Goal: Transaction & Acquisition: Download file/media

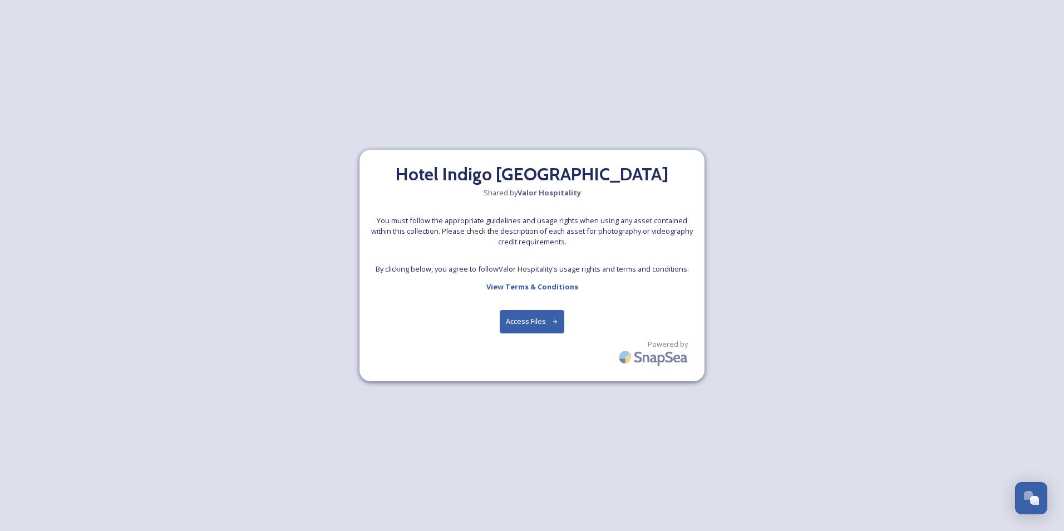
click at [536, 313] on button "Access Files" at bounding box center [532, 321] width 65 height 23
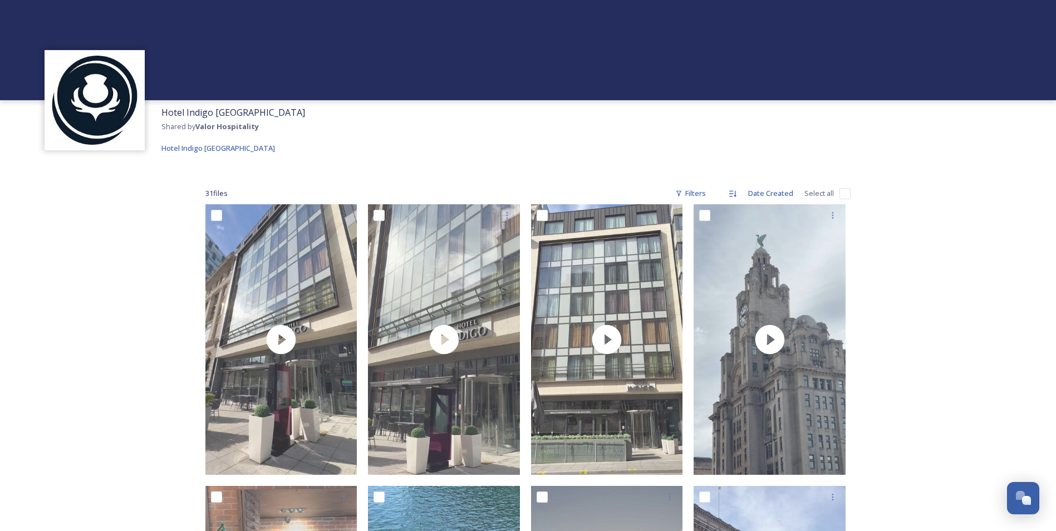
click at [842, 189] on input "checkbox" at bounding box center [844, 193] width 11 height 11
checkbox input "true"
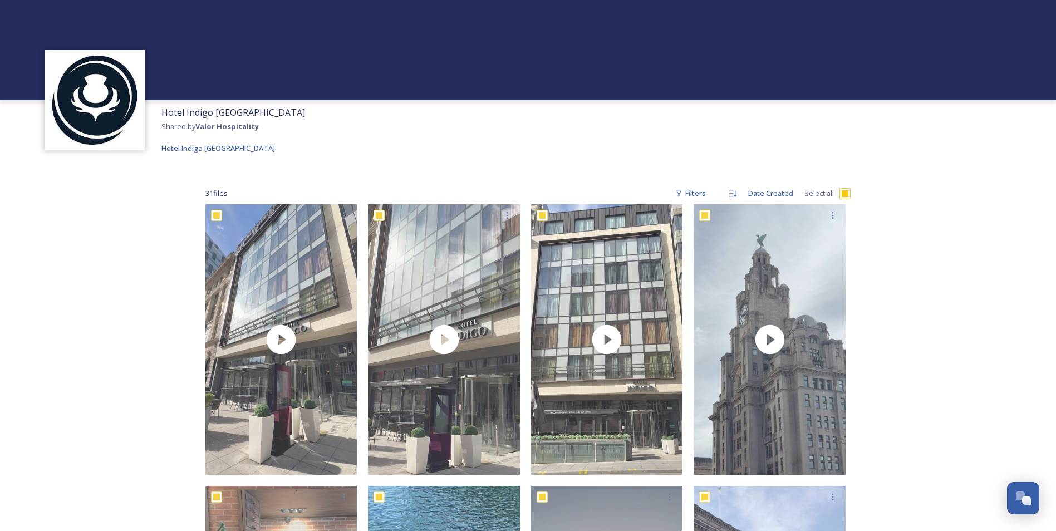
checkbox input "true"
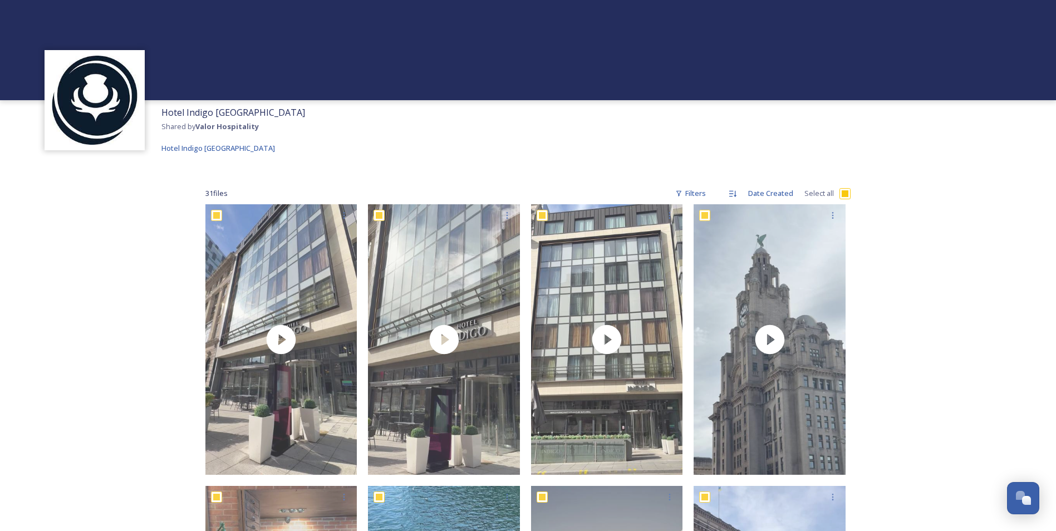
checkbox input "true"
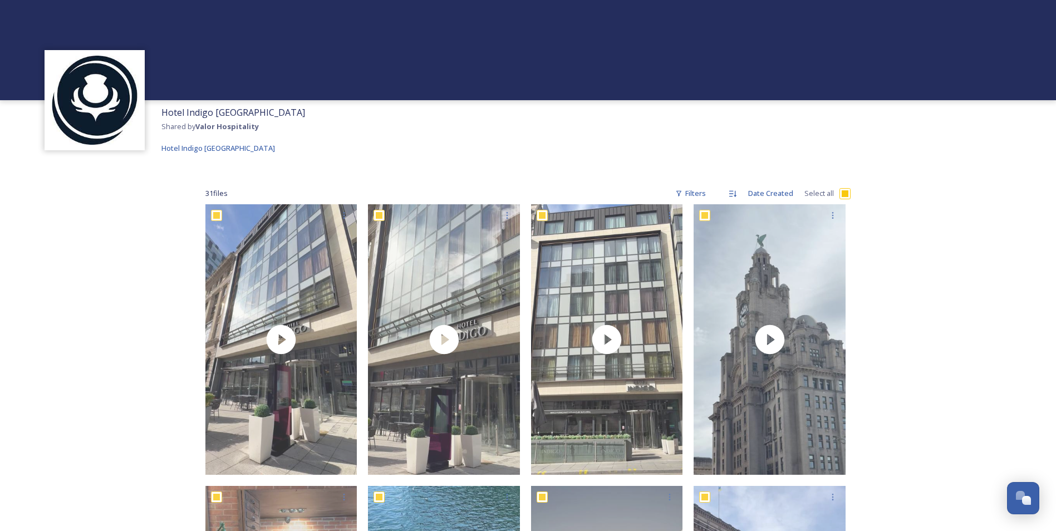
checkbox input "true"
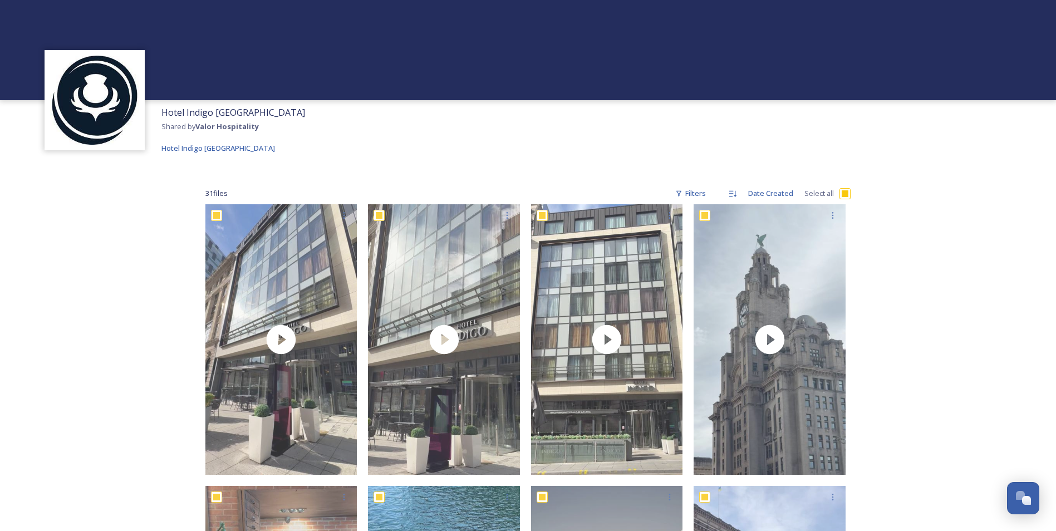
checkbox input "true"
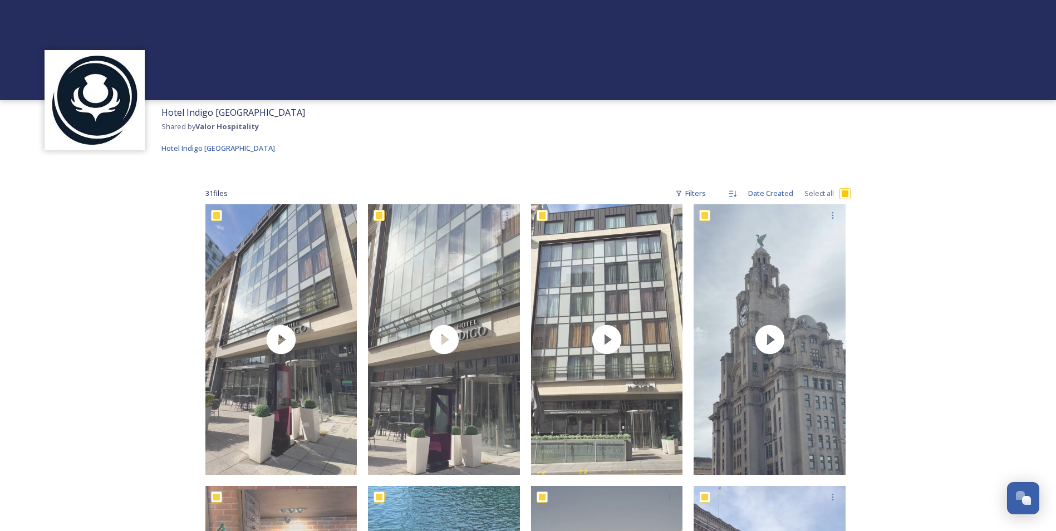
checkbox input "true"
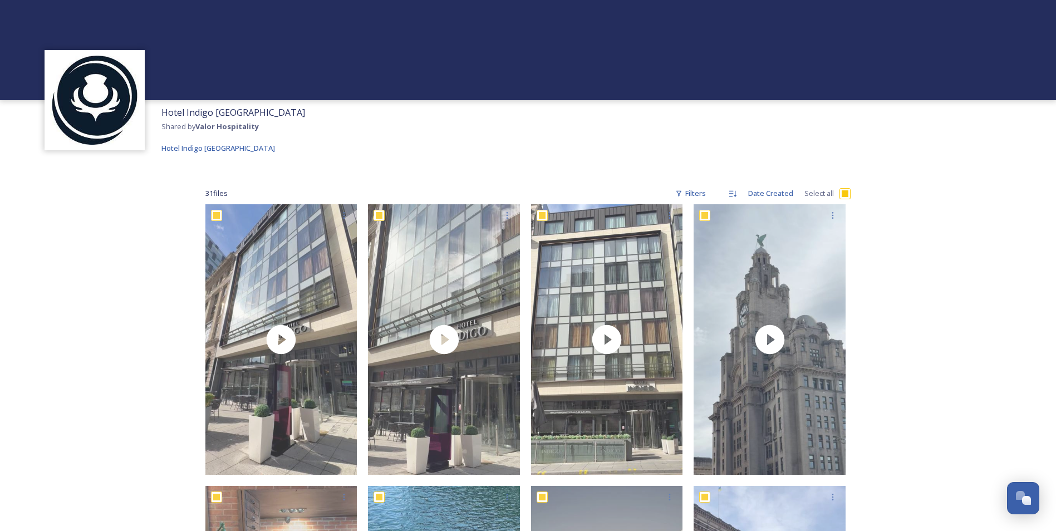
checkbox input "true"
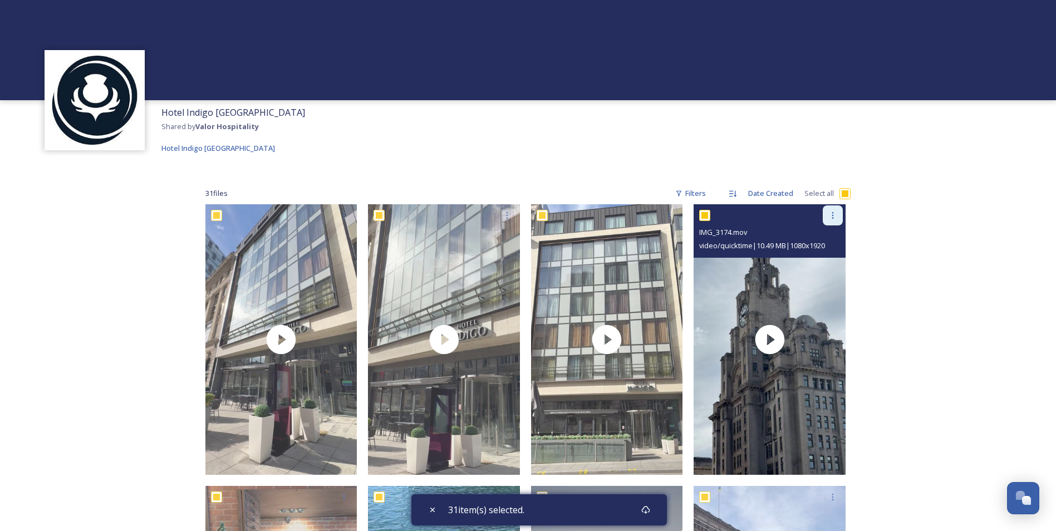
click at [833, 223] on div at bounding box center [832, 215] width 20 height 20
click at [833, 261] on span "Download" at bounding box center [819, 261] width 34 height 11
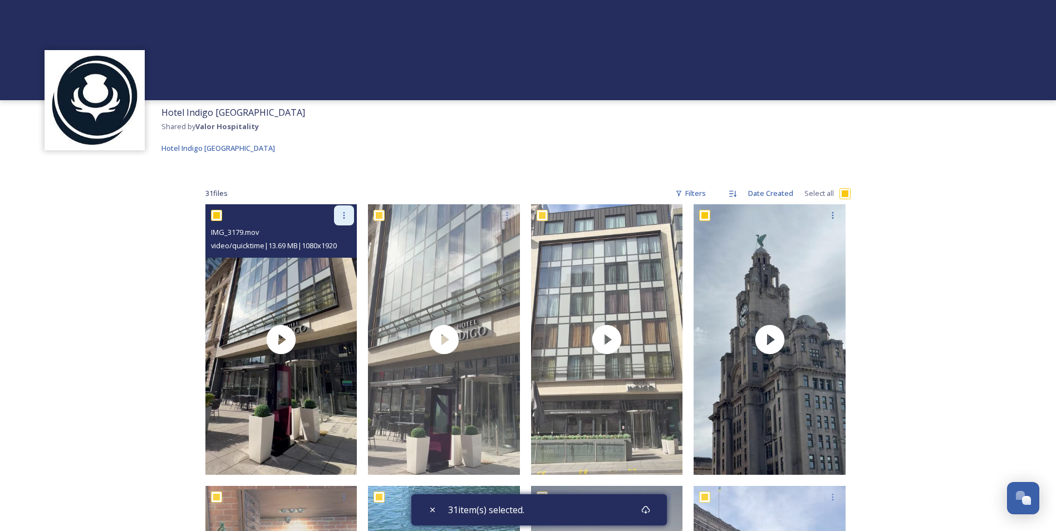
click at [347, 210] on div at bounding box center [344, 215] width 20 height 20
click at [326, 264] on span "Download" at bounding box center [331, 261] width 34 height 11
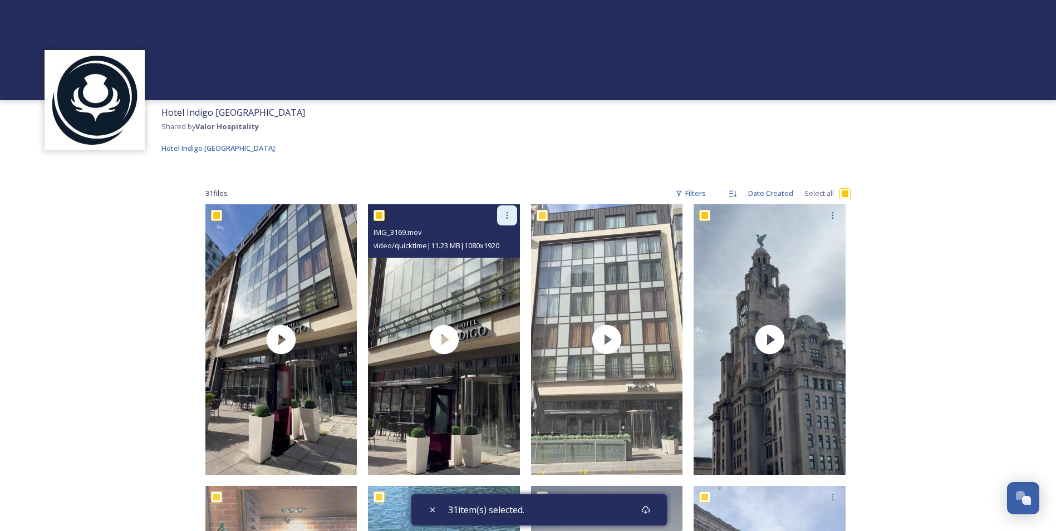
click at [507, 217] on icon at bounding box center [507, 215] width 2 height 7
click at [506, 254] on div "Download" at bounding box center [493, 261] width 45 height 22
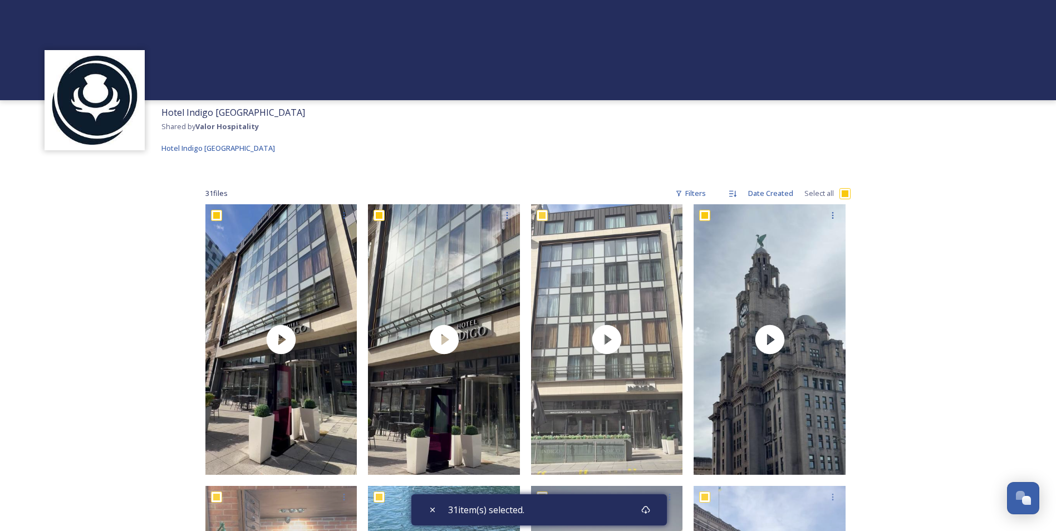
click at [838, 191] on div "31 file s Filters Date Created Select all" at bounding box center [527, 194] width 645 height 22
click at [839, 191] on input "checkbox" at bounding box center [844, 193] width 11 height 11
checkbox input "false"
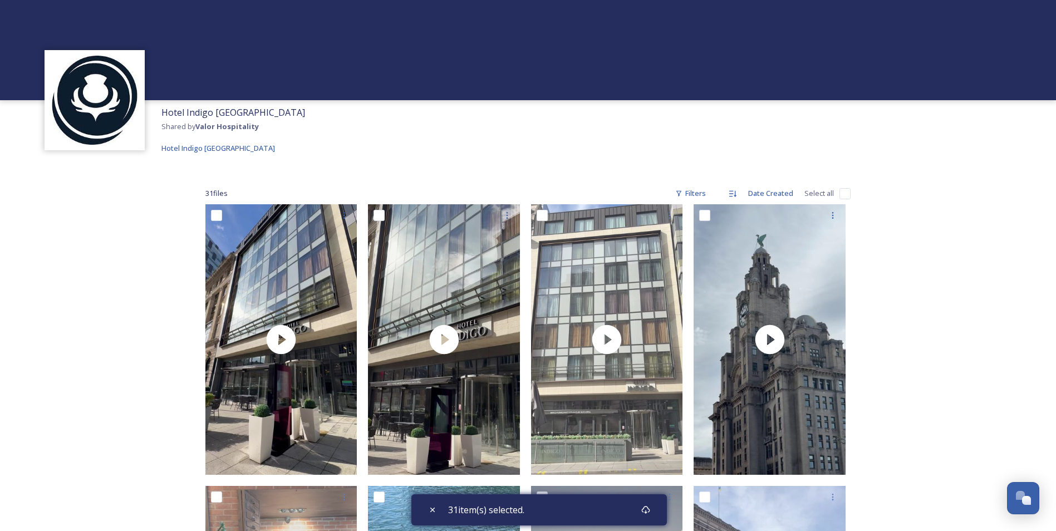
checkbox input "false"
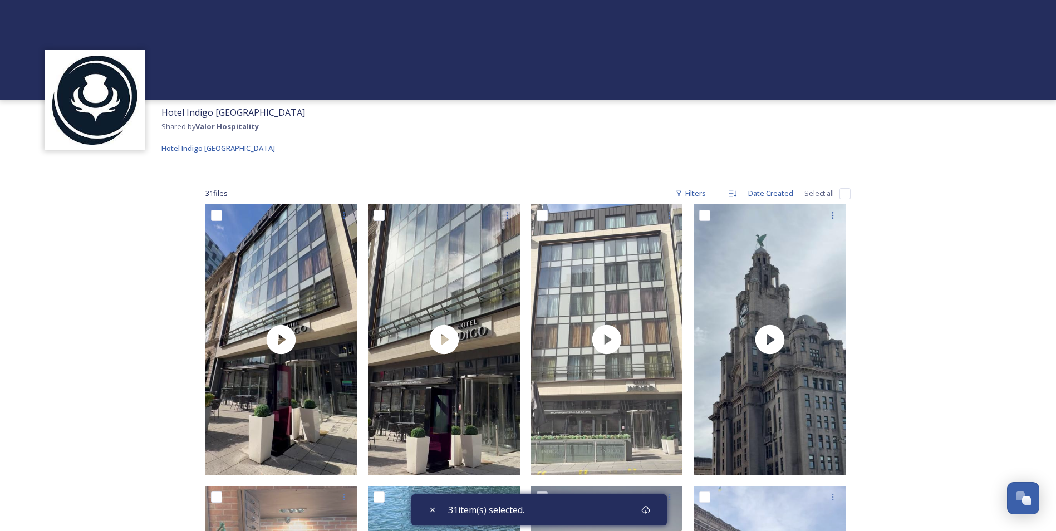
checkbox input "false"
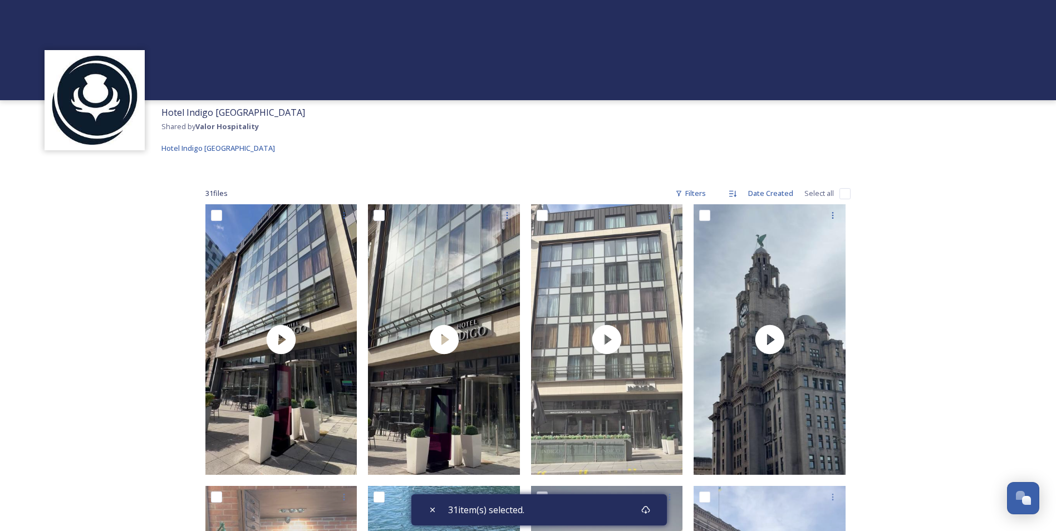
checkbox input "false"
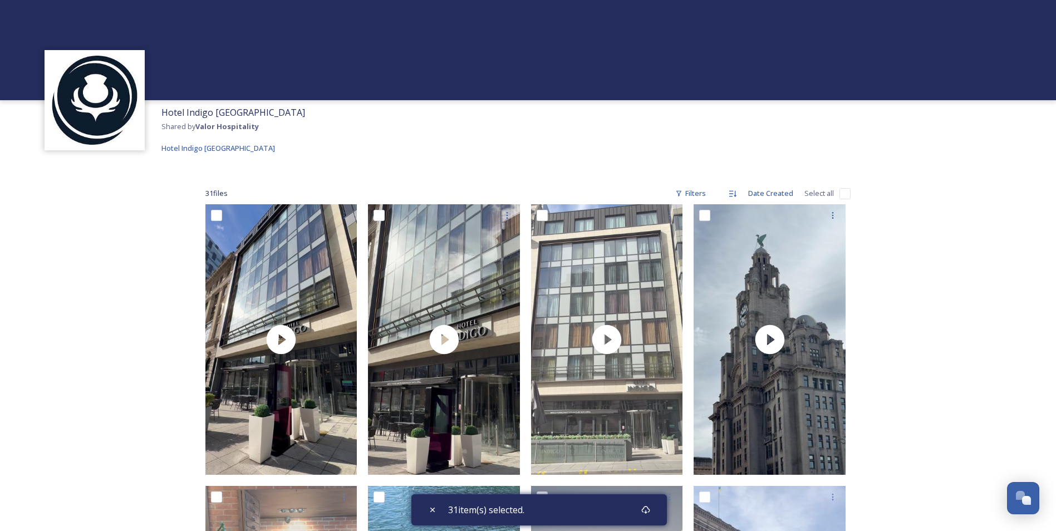
checkbox input "false"
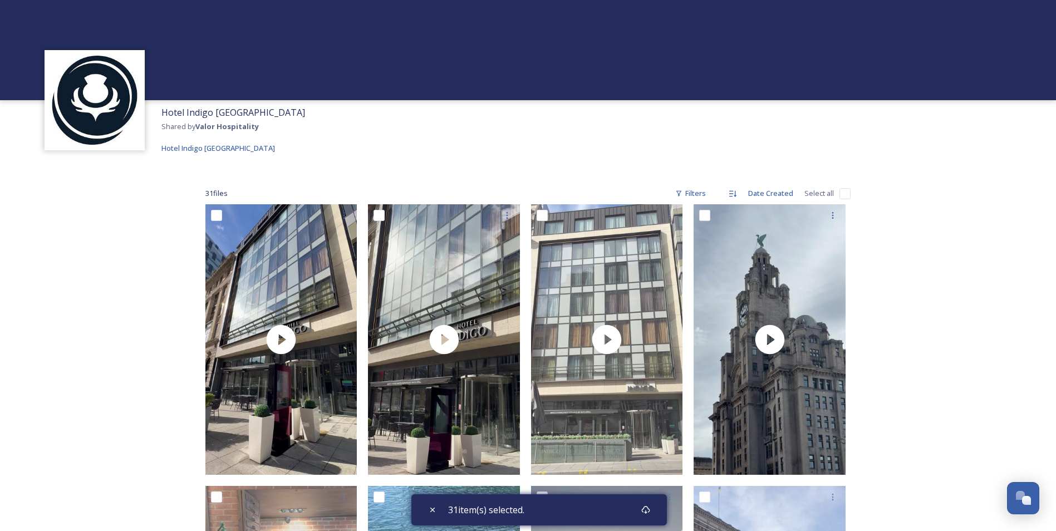
checkbox input "false"
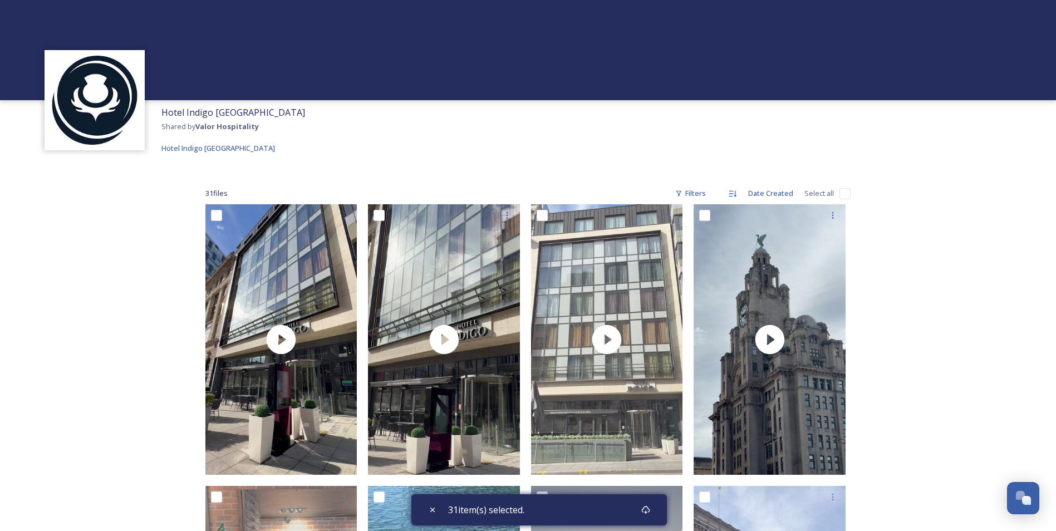
checkbox input "false"
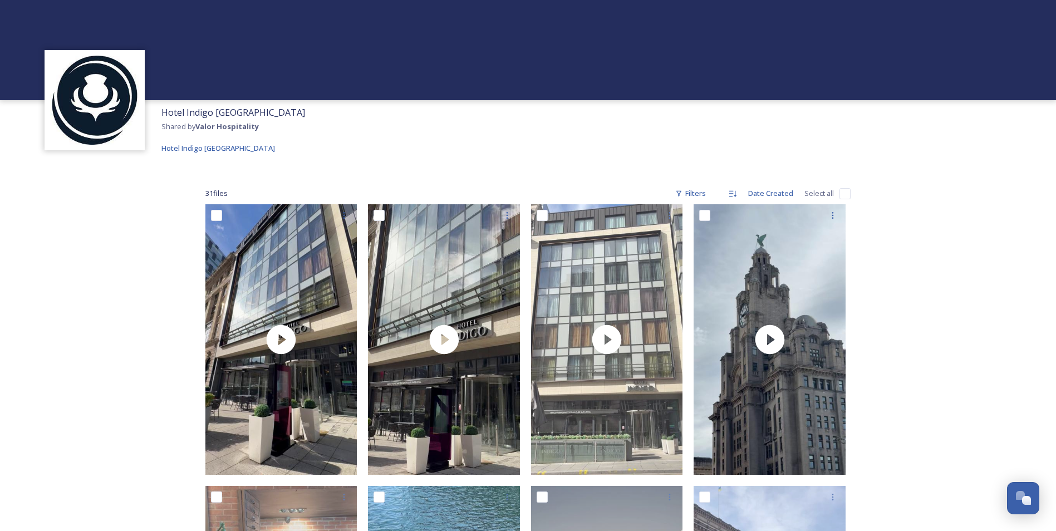
click at [844, 193] on input "checkbox" at bounding box center [844, 193] width 11 height 11
checkbox input "true"
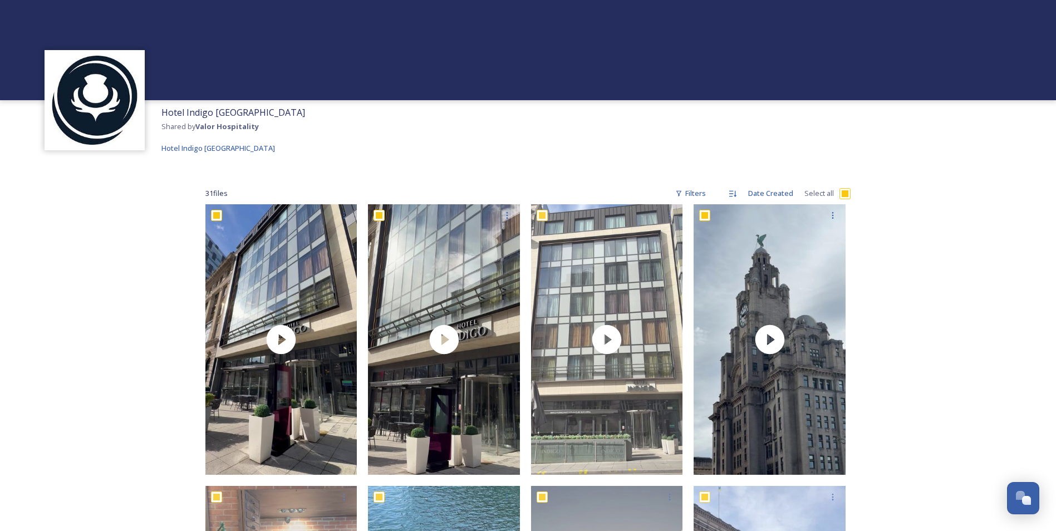
checkbox input "true"
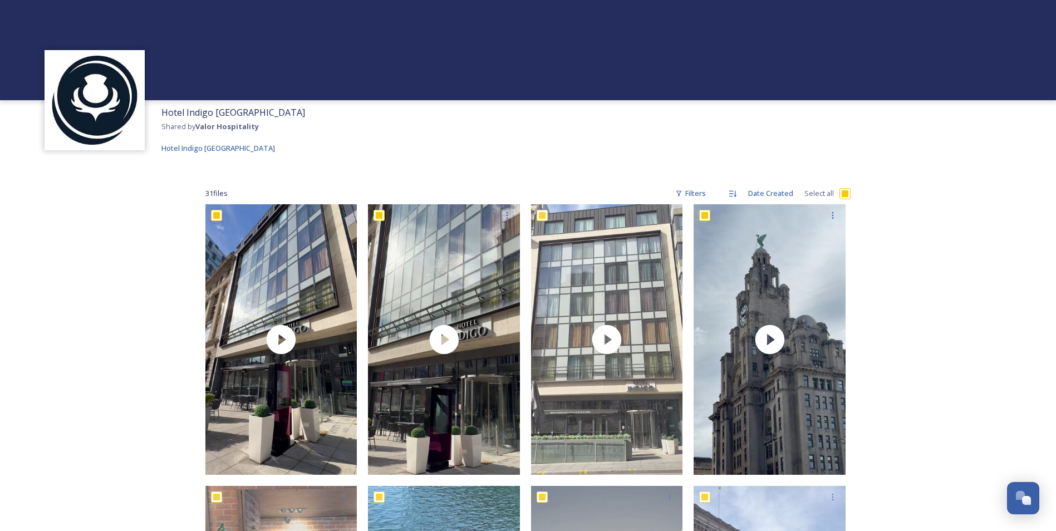
checkbox input "true"
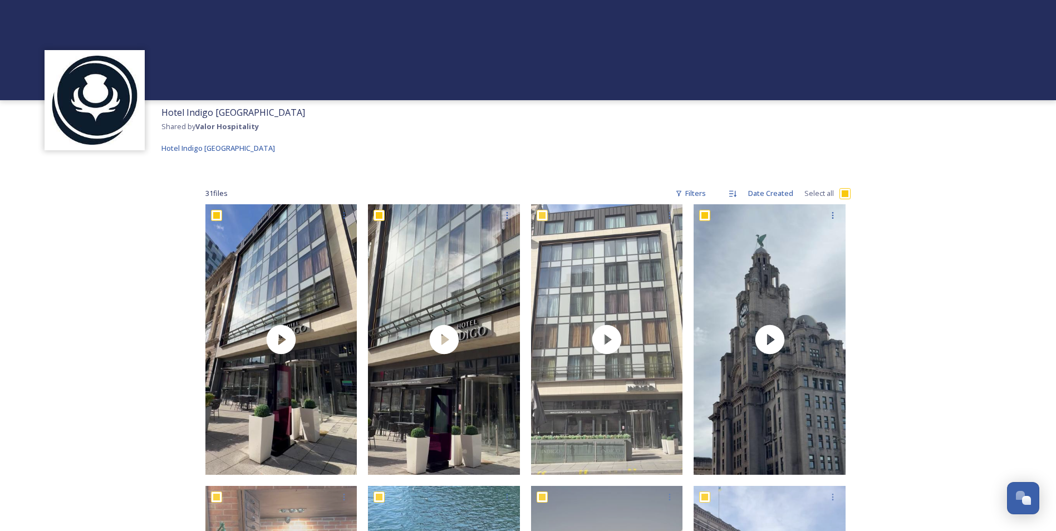
checkbox input "true"
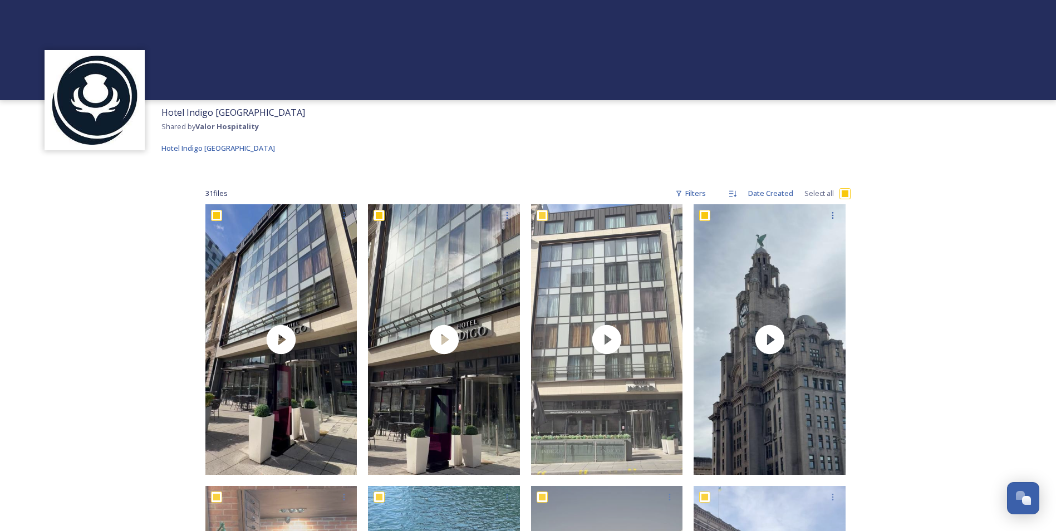
checkbox input "true"
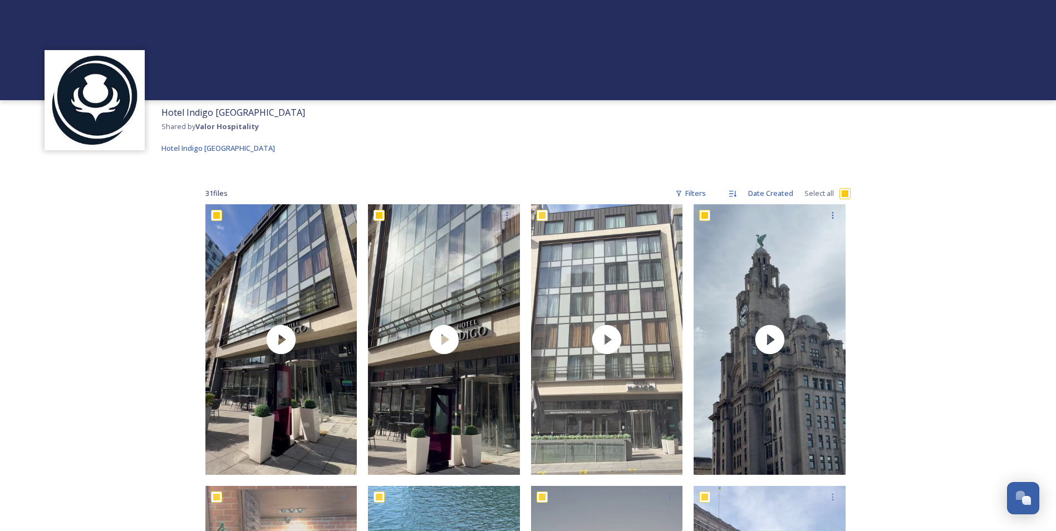
checkbox input "true"
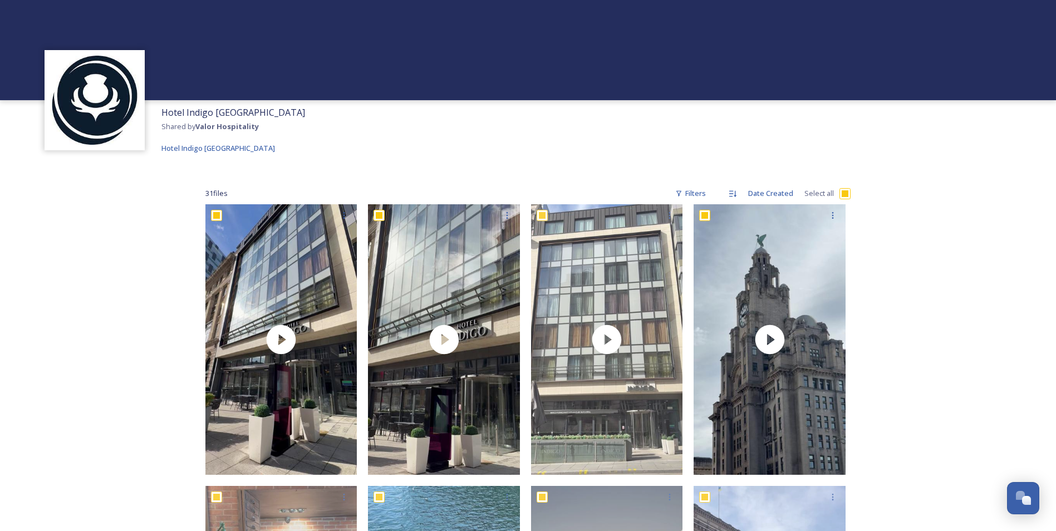
checkbox input "true"
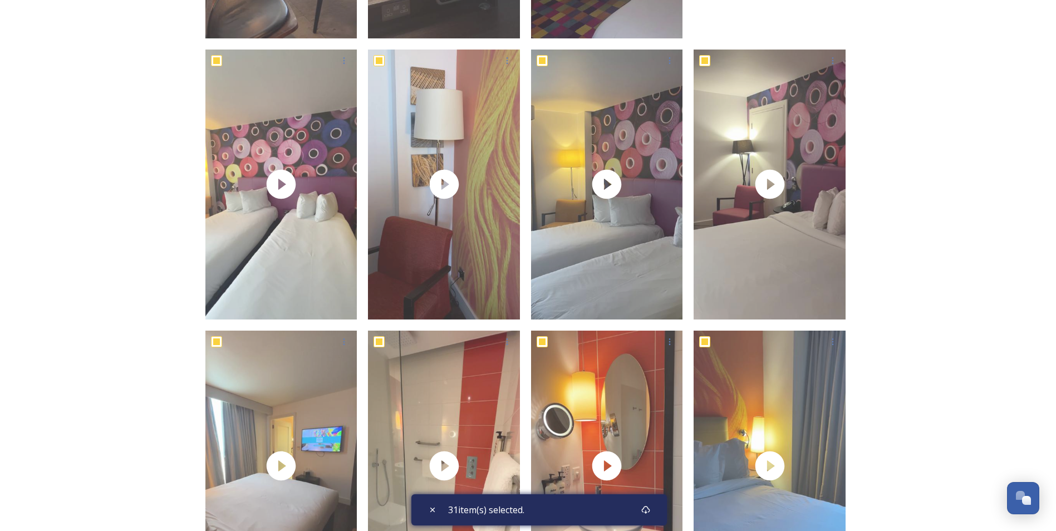
scroll to position [1669, 0]
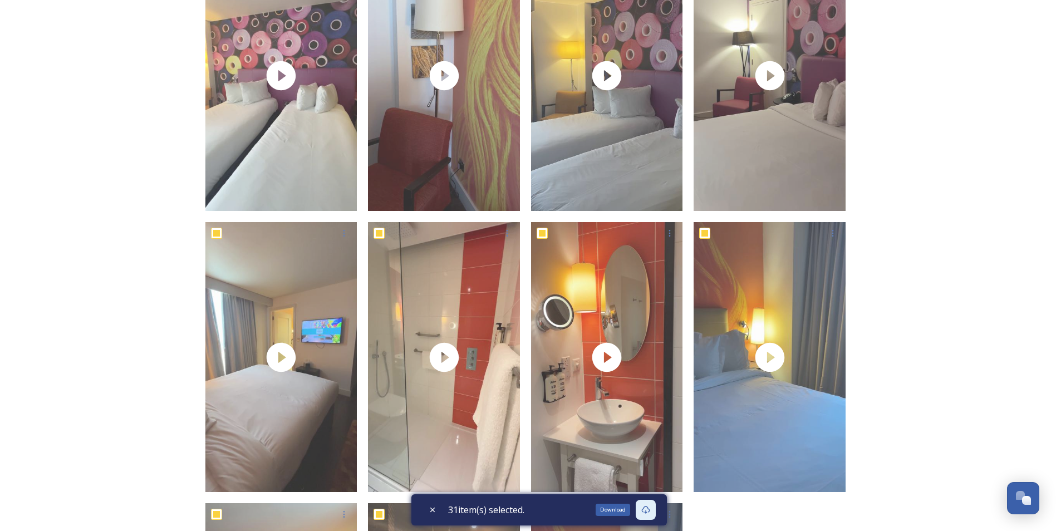
click at [656, 513] on div "Download" at bounding box center [646, 510] width 20 height 20
click at [651, 515] on div "Download" at bounding box center [646, 510] width 20 height 20
